Goal: Transaction & Acquisition: Purchase product/service

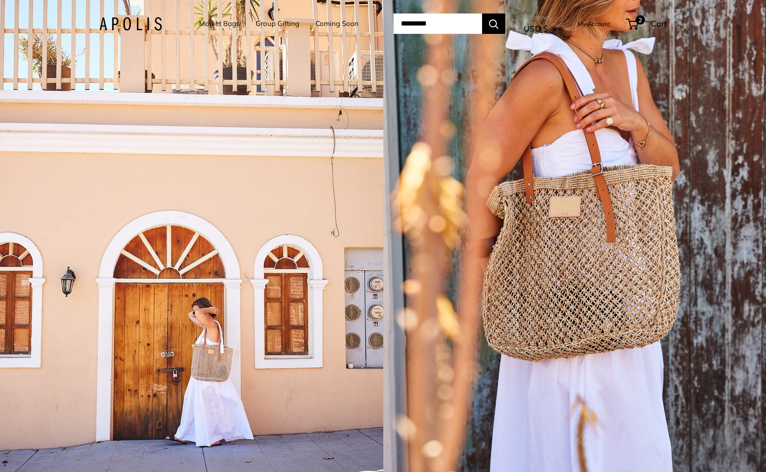
click at [212, 161] on div "1 / 5" at bounding box center [191, 236] width 383 height 472
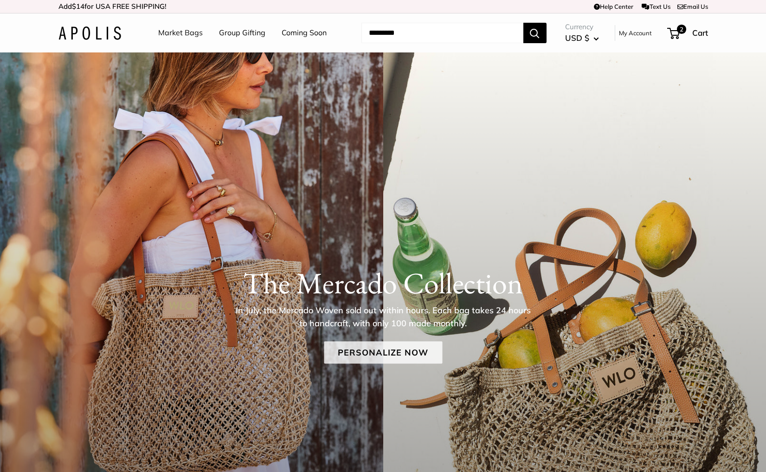
click at [350, 346] on link "Personalize Now" at bounding box center [383, 352] width 118 height 22
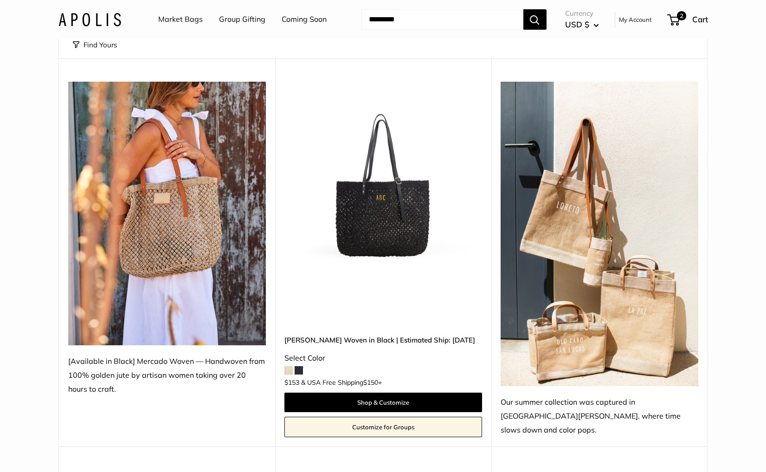
scroll to position [90, 0]
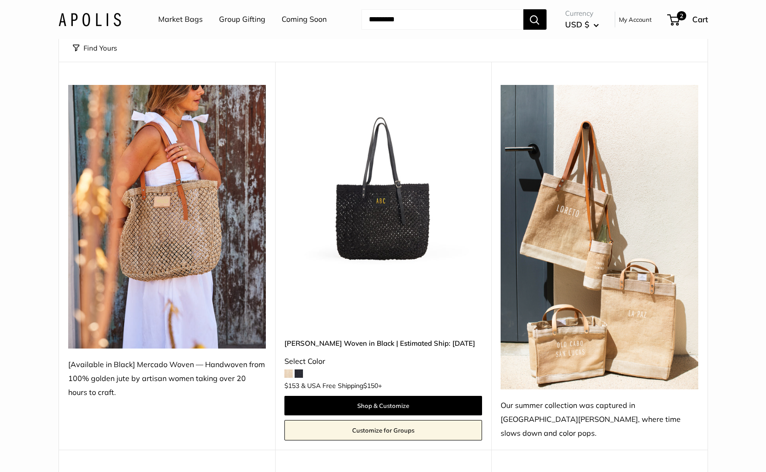
click at [0, 0] on img at bounding box center [0, 0] width 0 height 0
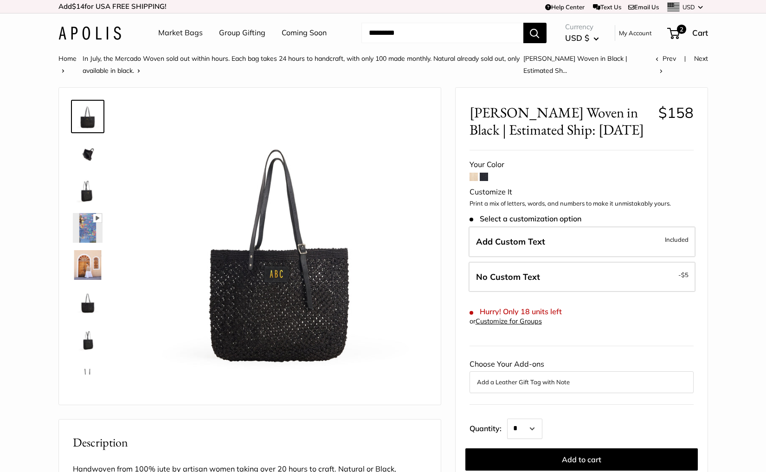
click at [473, 179] on span at bounding box center [474, 177] width 8 height 8
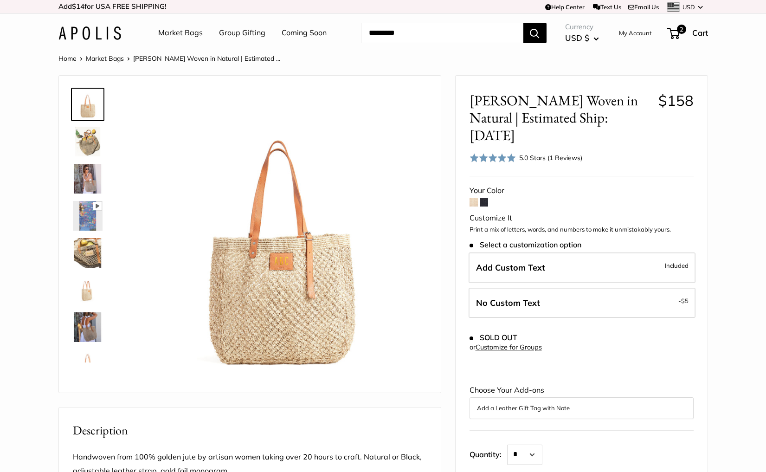
click at [485, 198] on span at bounding box center [484, 202] width 8 height 8
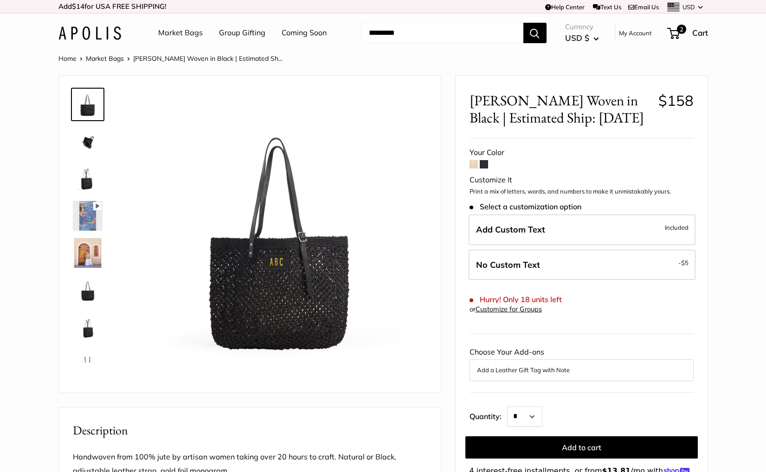
click at [88, 143] on img at bounding box center [88, 142] width 30 height 30
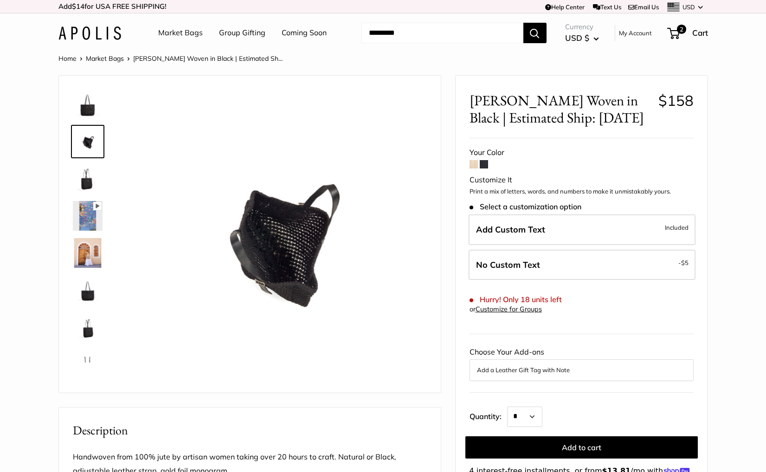
click at [88, 186] on img at bounding box center [88, 179] width 30 height 30
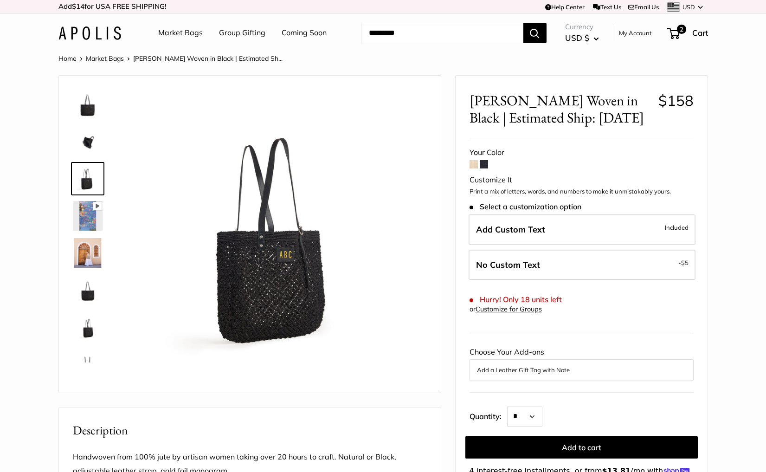
click at [84, 107] on img at bounding box center [88, 105] width 30 height 30
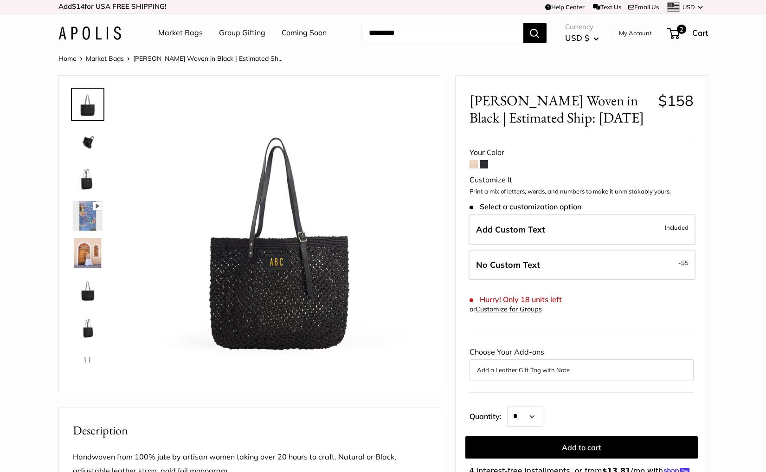
click at [43, 406] on div "Home Market Bags Mercado Woven in Black | Estimated Sh... Pause Play % buffered…" at bounding box center [383, 383] width 687 height 663
